Goal: Information Seeking & Learning: Compare options

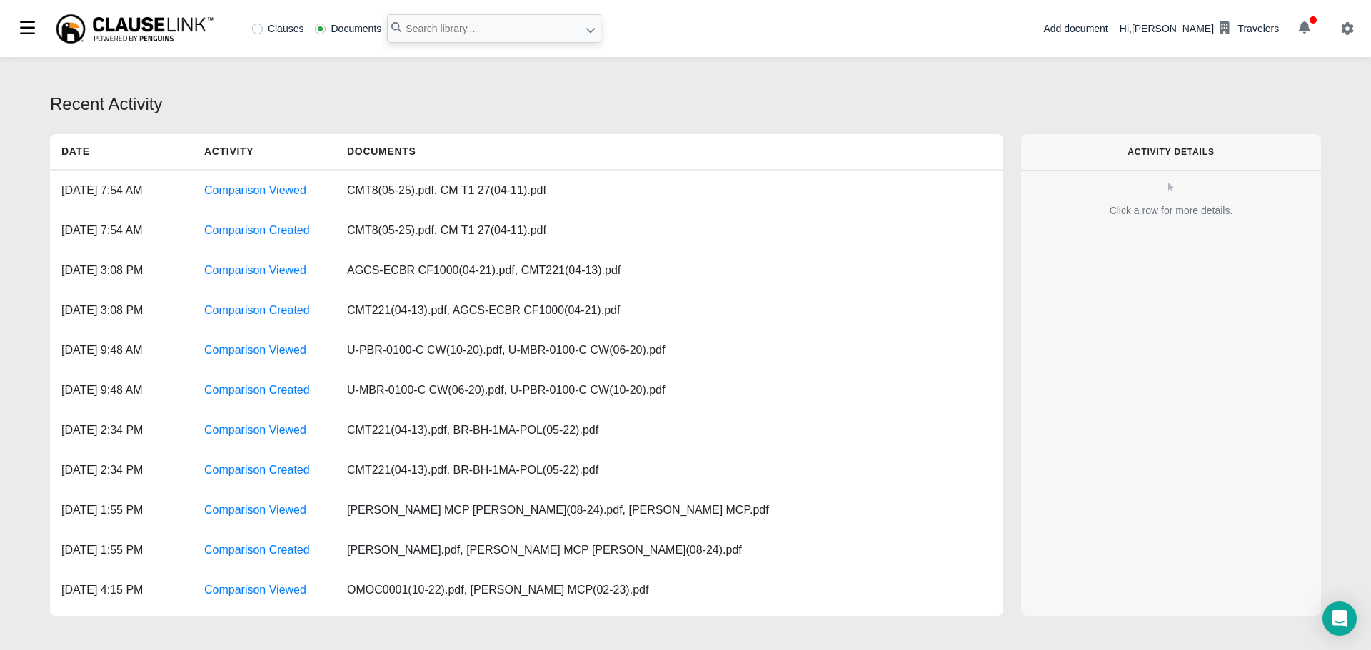
click at [1301, 16] on div "Add document Hi, [PERSON_NAME] Travelers" at bounding box center [1207, 28] width 328 height 57
click at [1303, 24] on icon "button" at bounding box center [1303, 27] width 11 height 13
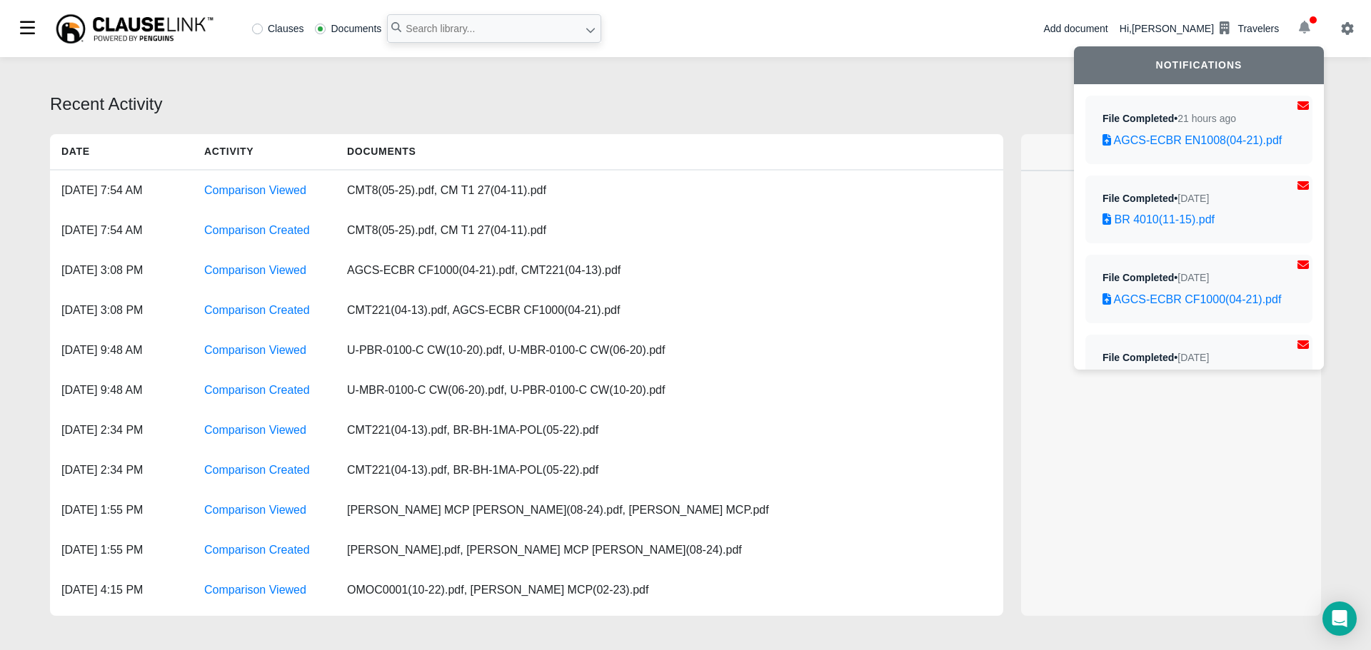
click at [1305, 26] on icon "button" at bounding box center [1303, 27] width 11 height 13
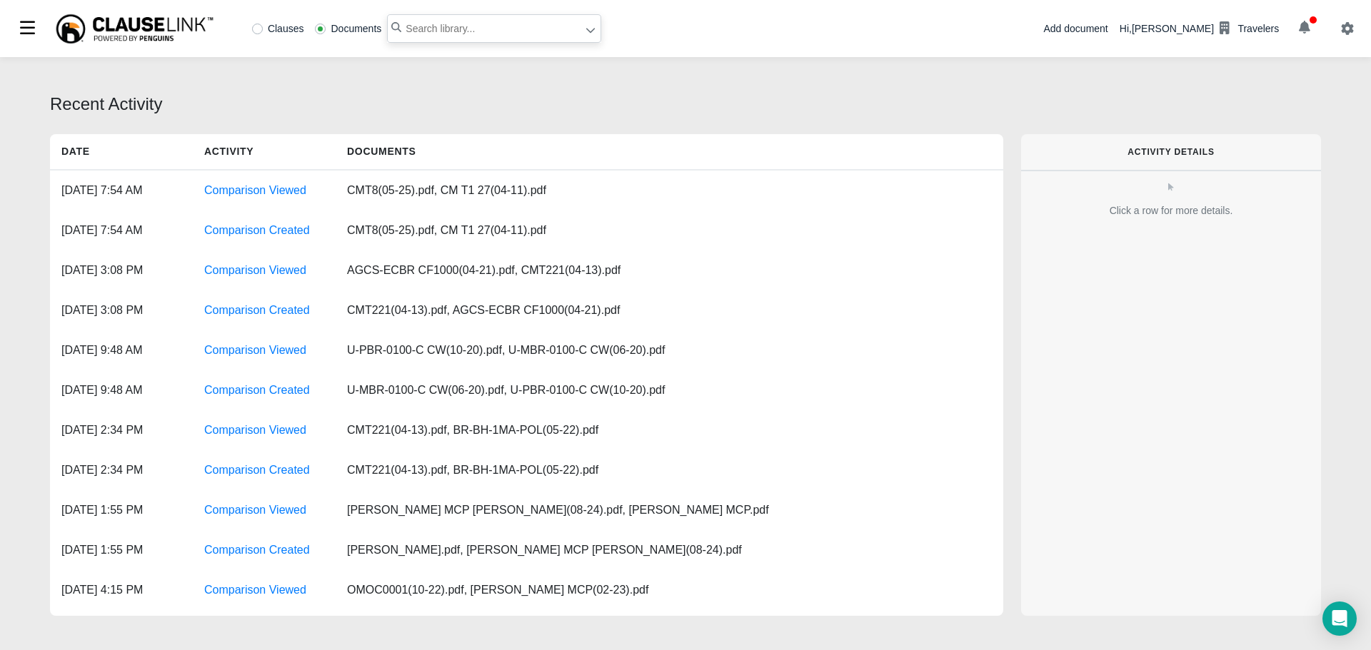
click at [465, 34] on input "text" at bounding box center [494, 28] width 214 height 29
type input "agcs"
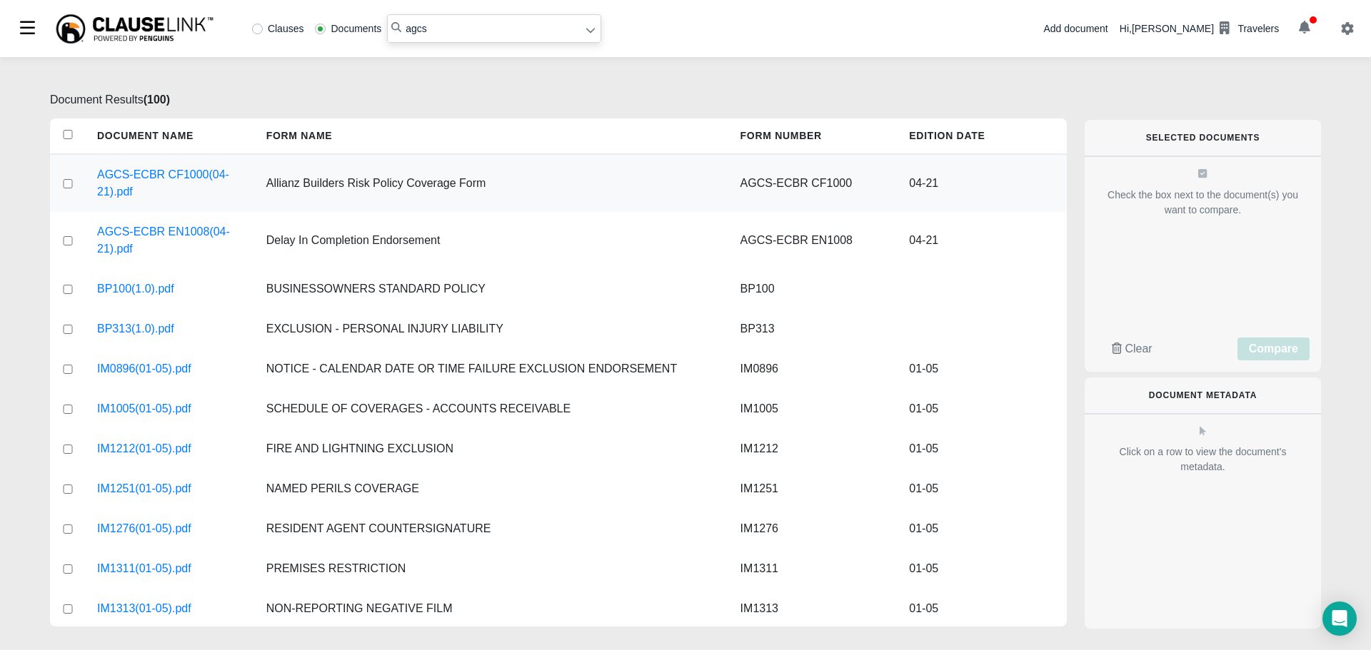
click at [67, 185] on input "checkbox" at bounding box center [67, 183] width 13 height 9
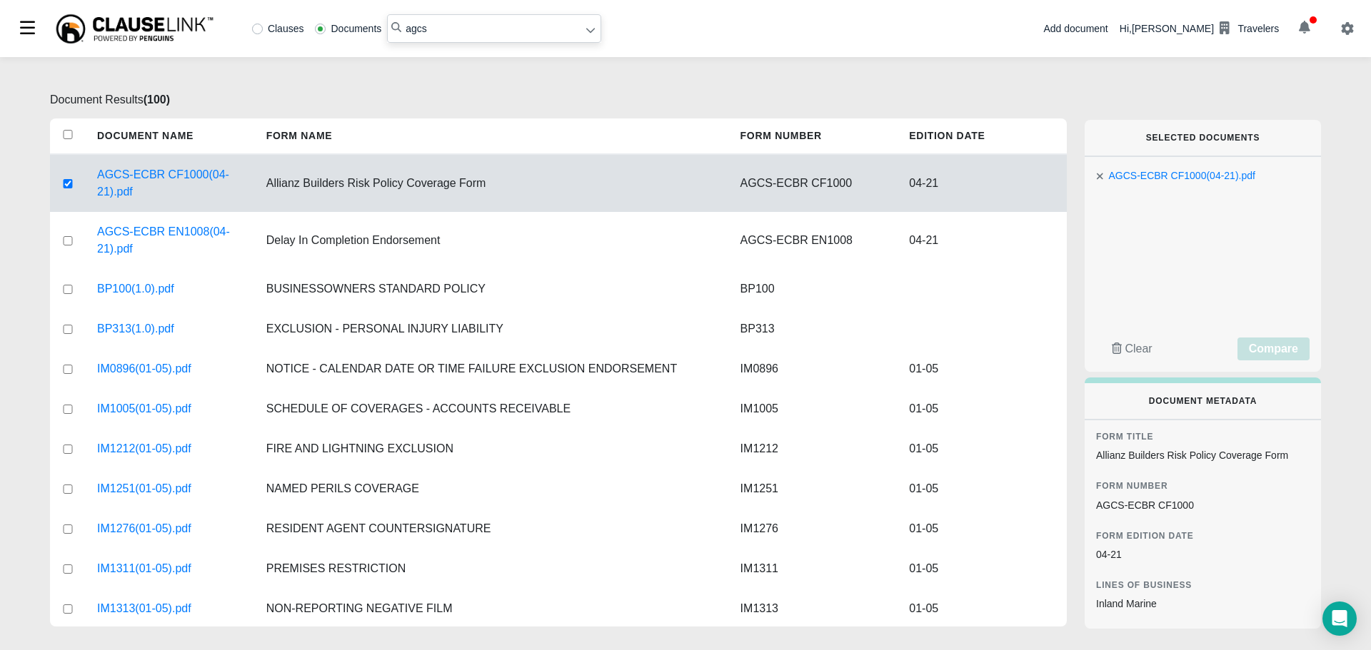
click at [66, 181] on input "checkbox" at bounding box center [67, 183] width 13 height 9
checkbox input "false"
click at [64, 244] on input "checkbox" at bounding box center [67, 240] width 13 height 9
checkbox input "true"
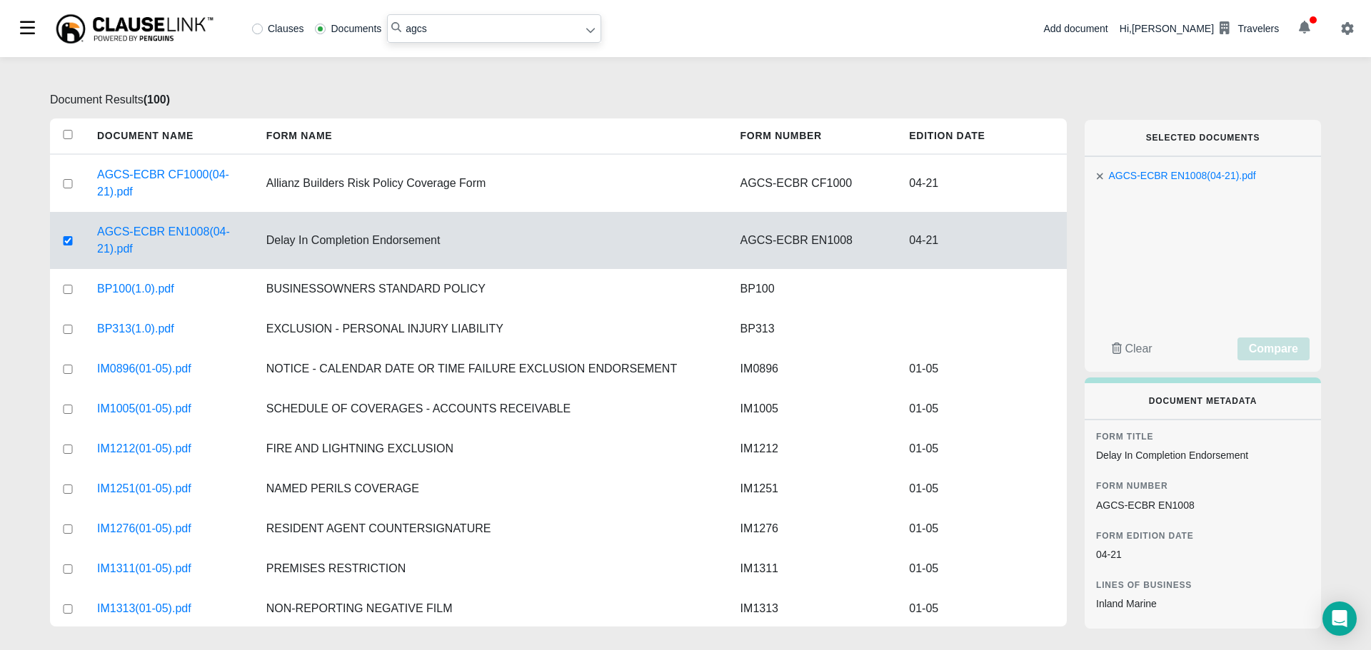
drag, startPoint x: 440, startPoint y: 25, endPoint x: 302, endPoint y: 19, distance: 138.6
click at [318, 24] on div "Clauses Documents agcs" at bounding box center [423, 28] width 355 height 29
type input "cmt223"
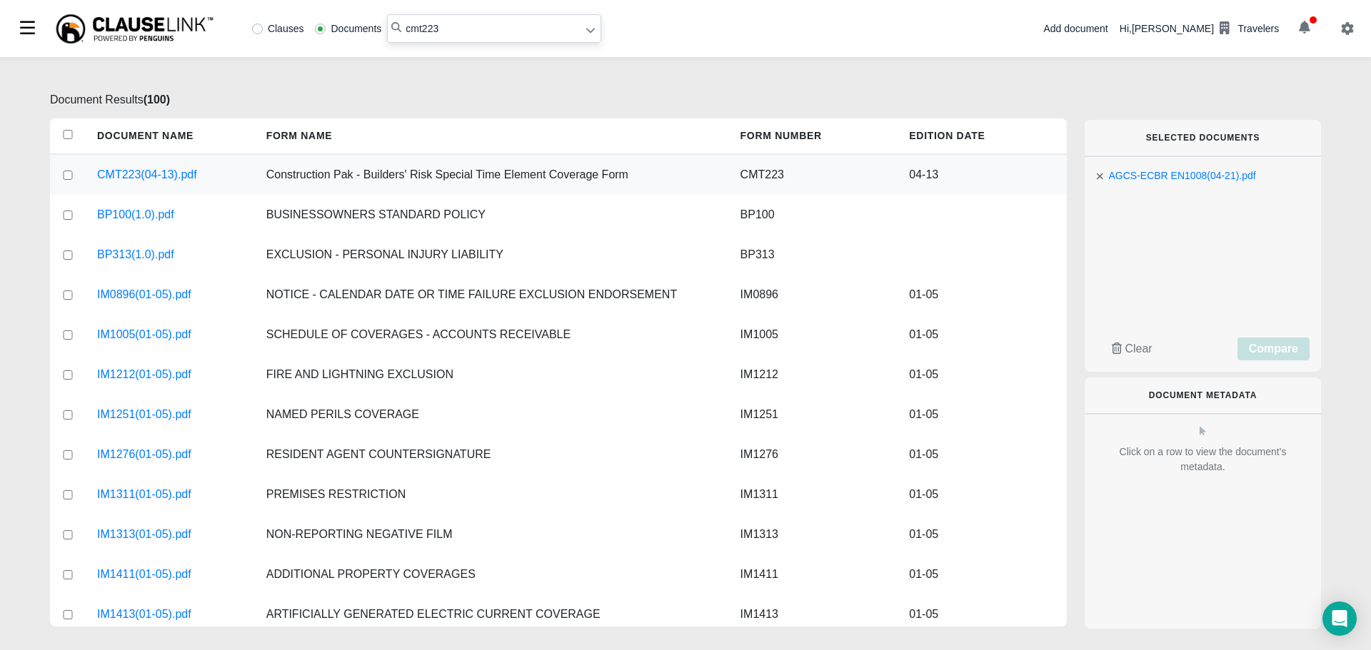
click at [70, 173] on input "checkbox" at bounding box center [67, 175] width 13 height 9
checkbox input "true"
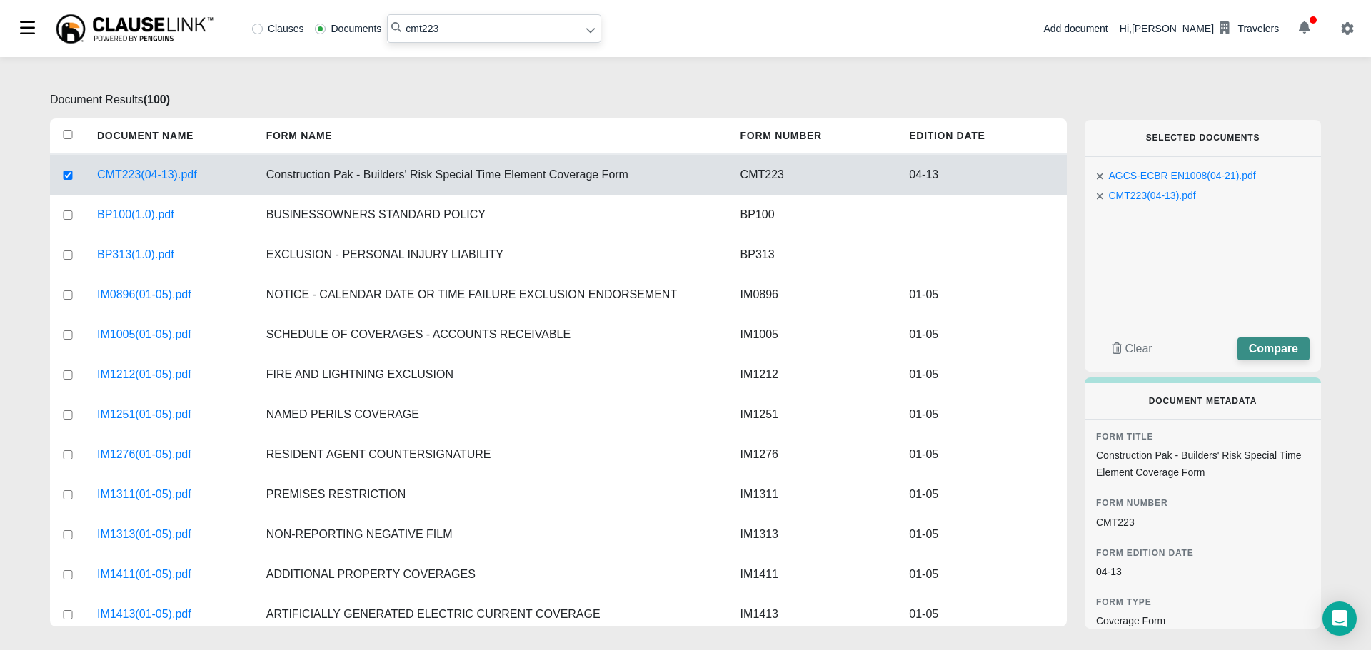
click at [1271, 352] on span "Compare" at bounding box center [1272, 349] width 49 height 12
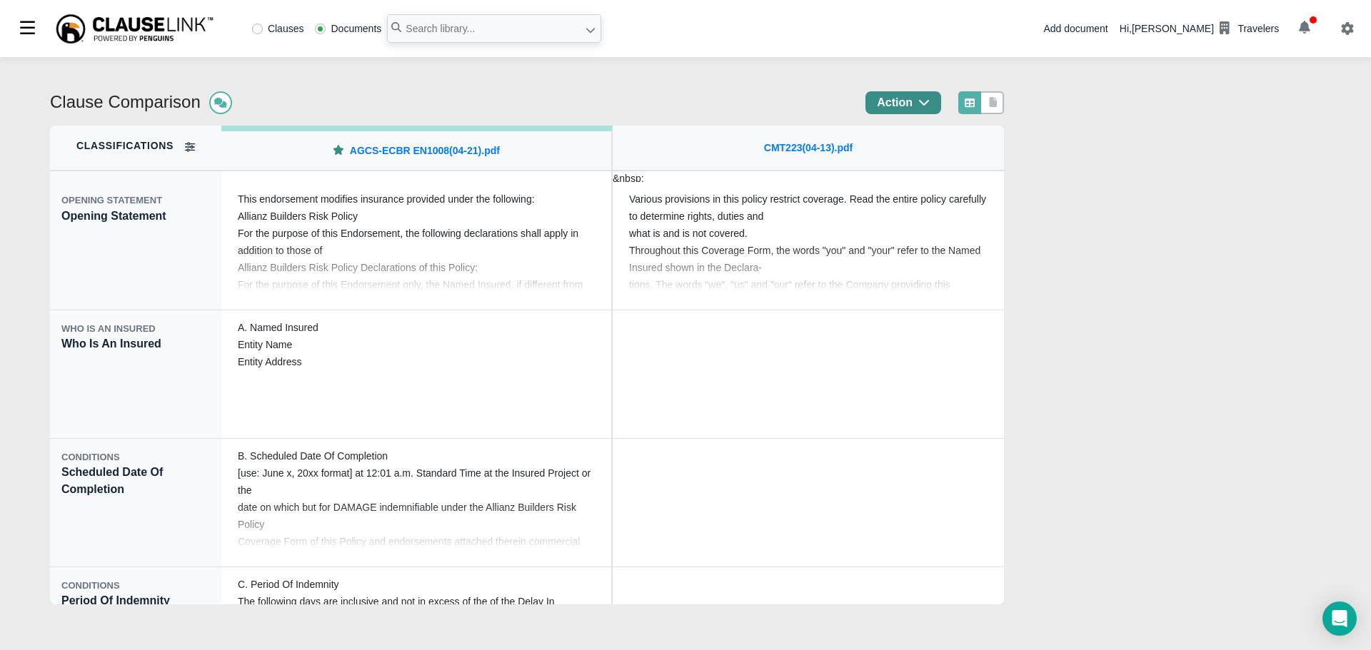
click at [929, 103] on icon "button" at bounding box center [924, 103] width 10 height 6
click at [932, 164] on div "Export" at bounding box center [922, 163] width 125 height 24
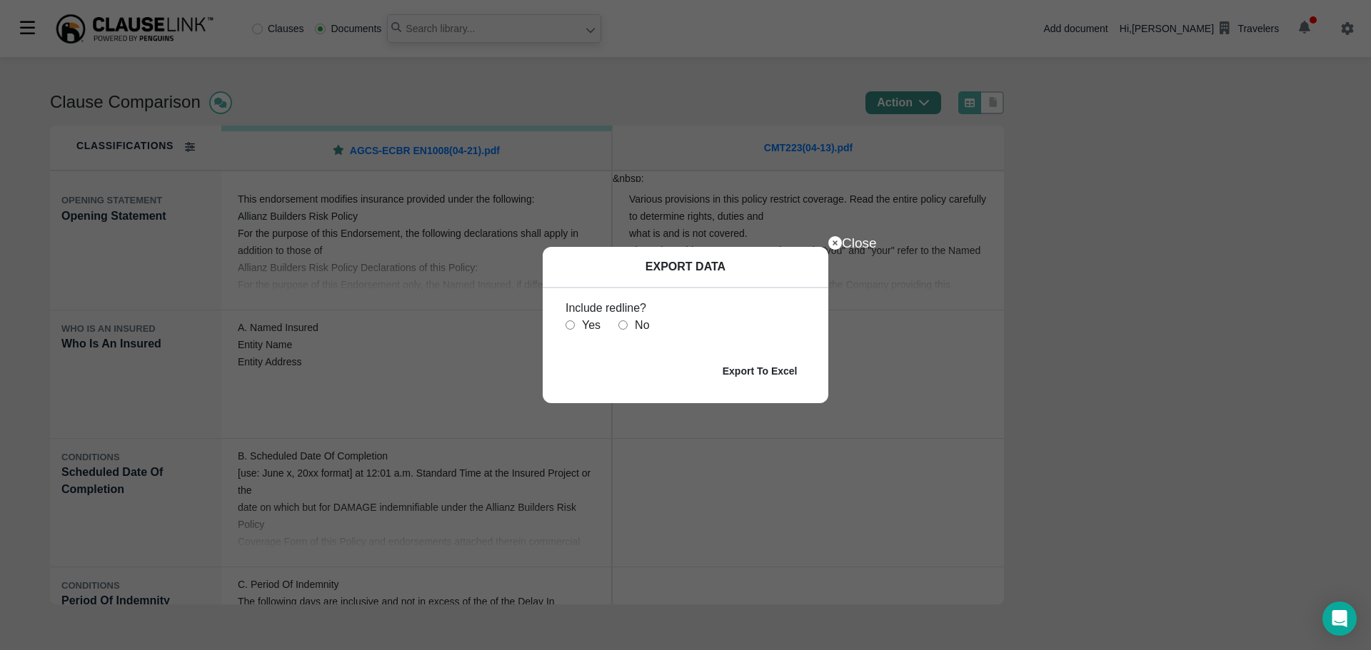
click at [622, 327] on input "radio" at bounding box center [622, 325] width 9 height 9
radio input "true"
click at [774, 367] on b "Export To Excel" at bounding box center [759, 370] width 75 height 11
click at [846, 243] on div "Close" at bounding box center [971, 243] width 286 height 0
